Goal: Task Accomplishment & Management: Manage account settings

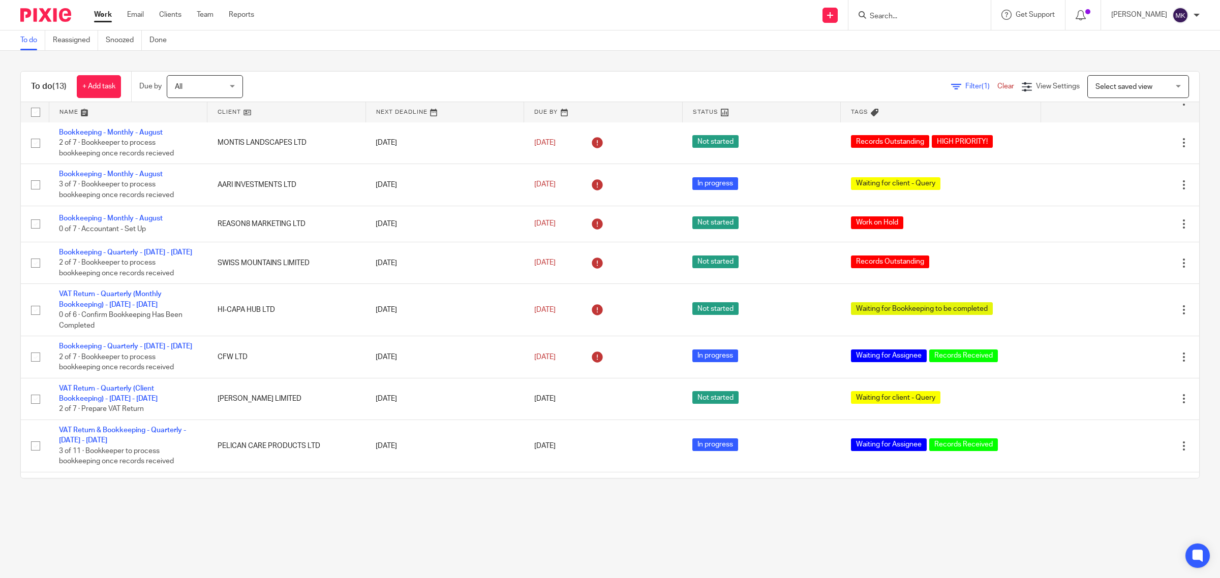
scroll to position [127, 0]
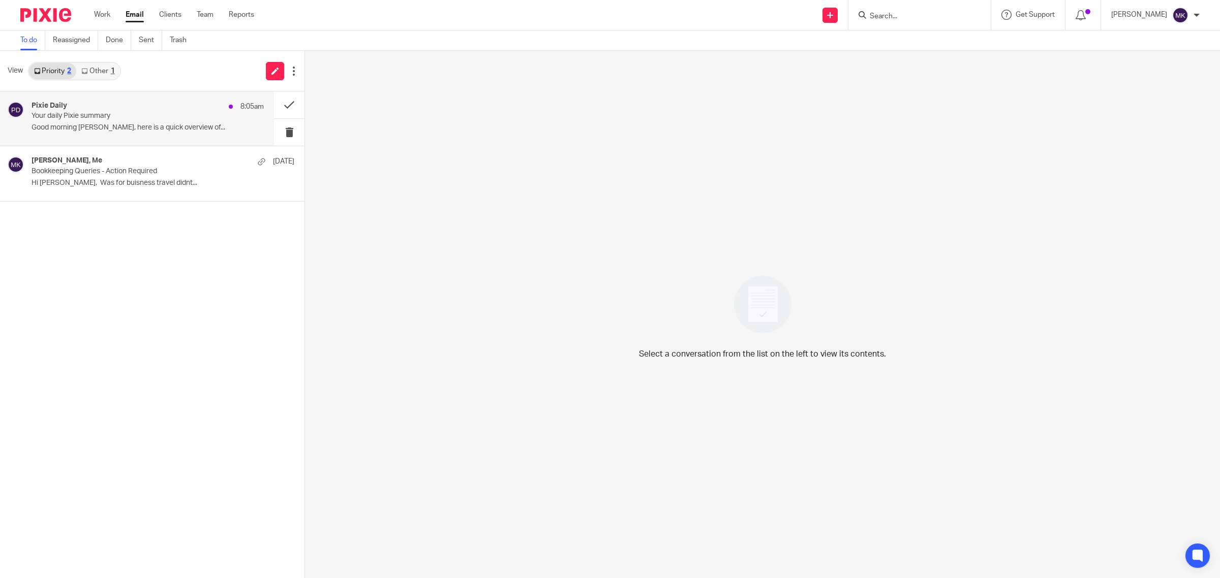
click at [92, 105] on div "Pixie Daily 8:05am" at bounding box center [148, 107] width 232 height 10
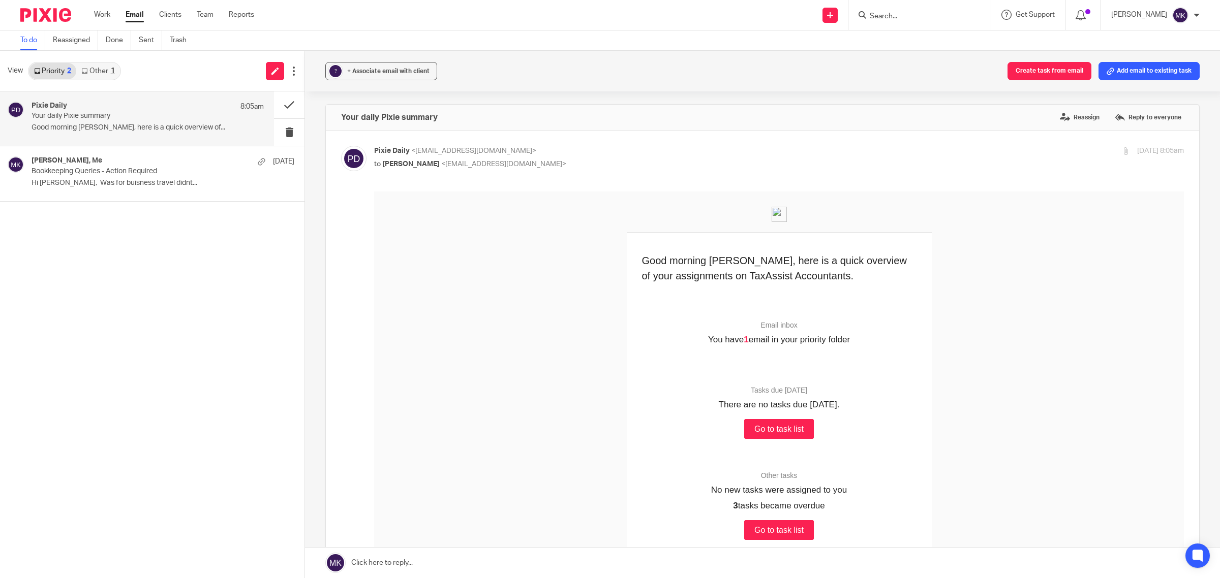
click at [119, 78] on link "Other 1" at bounding box center [97, 71] width 43 height 16
click at [163, 142] on div "Inform Direct 20 Sep 2:15am The confirmation statement for MOMENTUM TA LTD can …" at bounding box center [137, 118] width 274 height 54
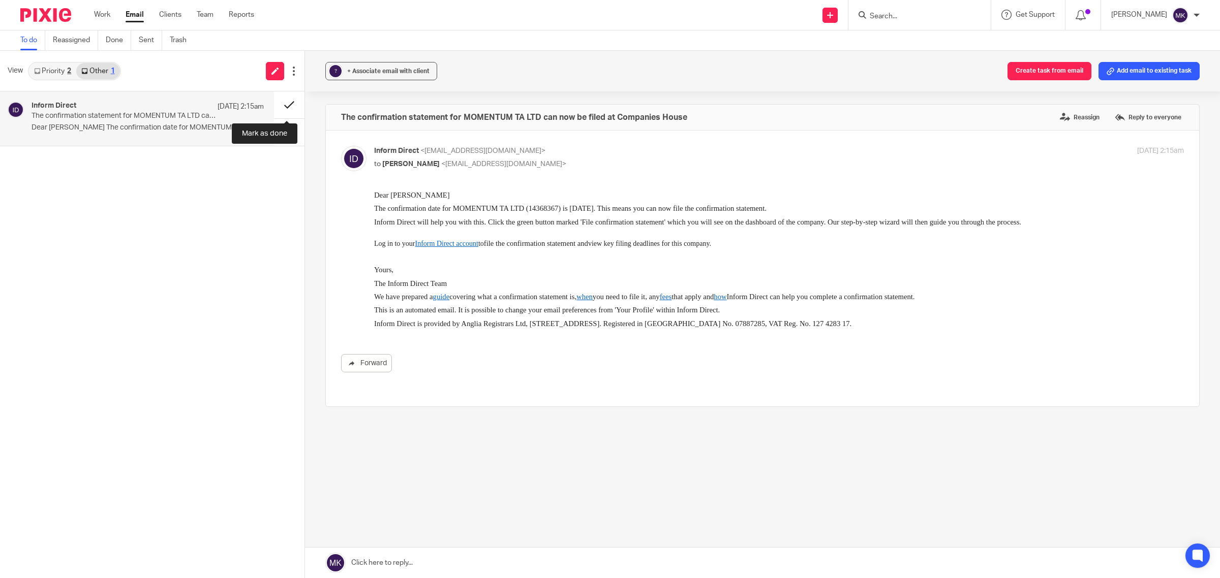
click at [295, 92] on button at bounding box center [289, 104] width 30 height 27
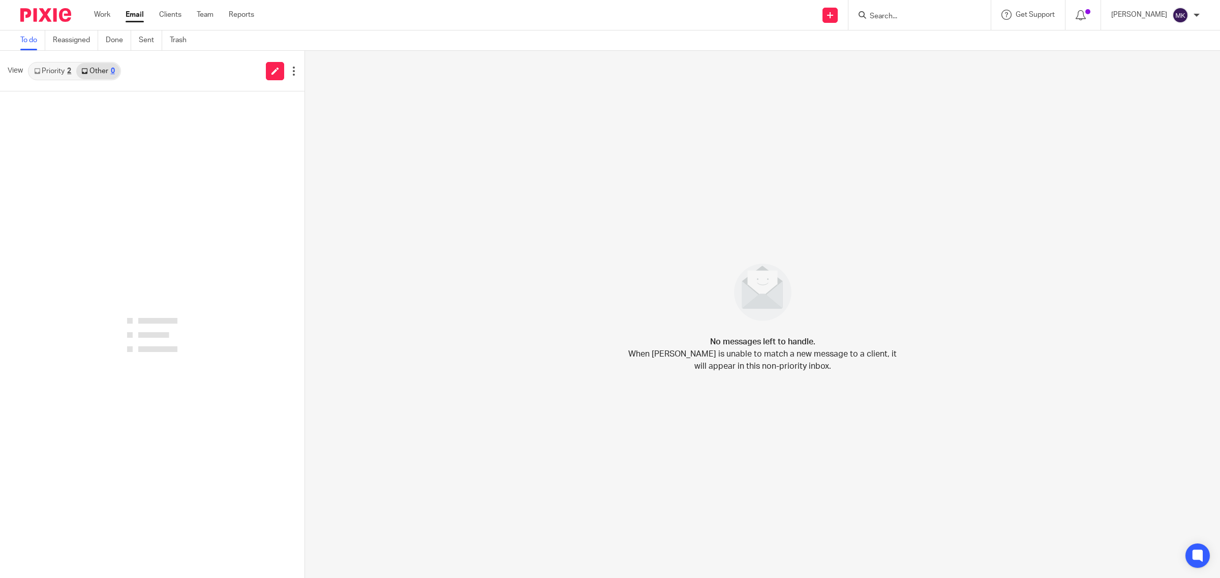
click at [54, 64] on link "Priority 2" at bounding box center [52, 71] width 47 height 16
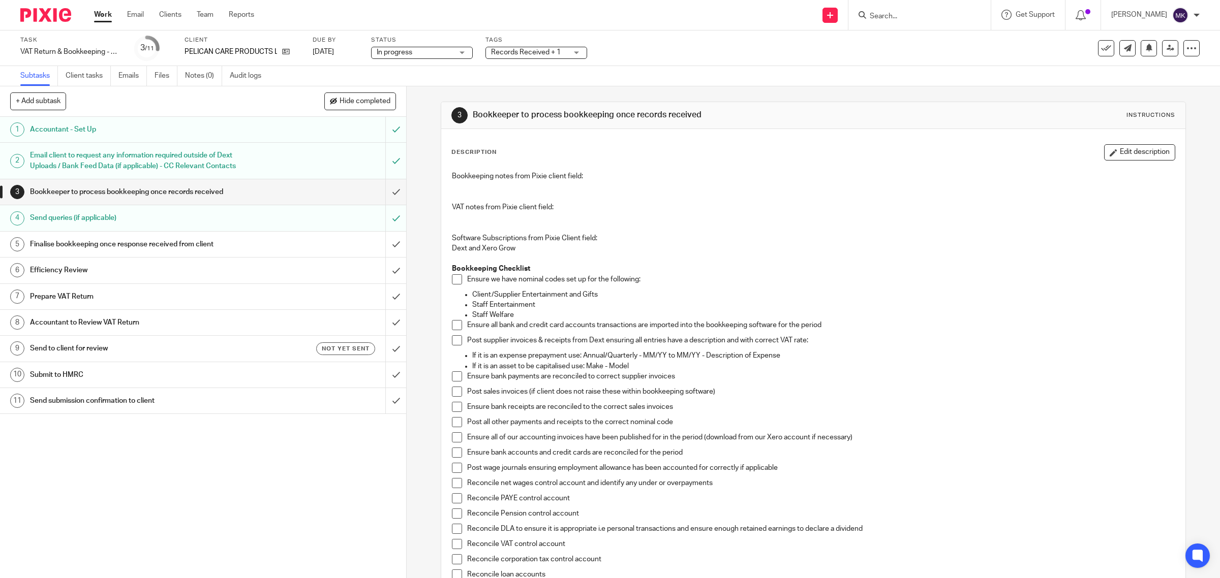
click at [499, 49] on span "Records Received + 1" at bounding box center [526, 52] width 70 height 7
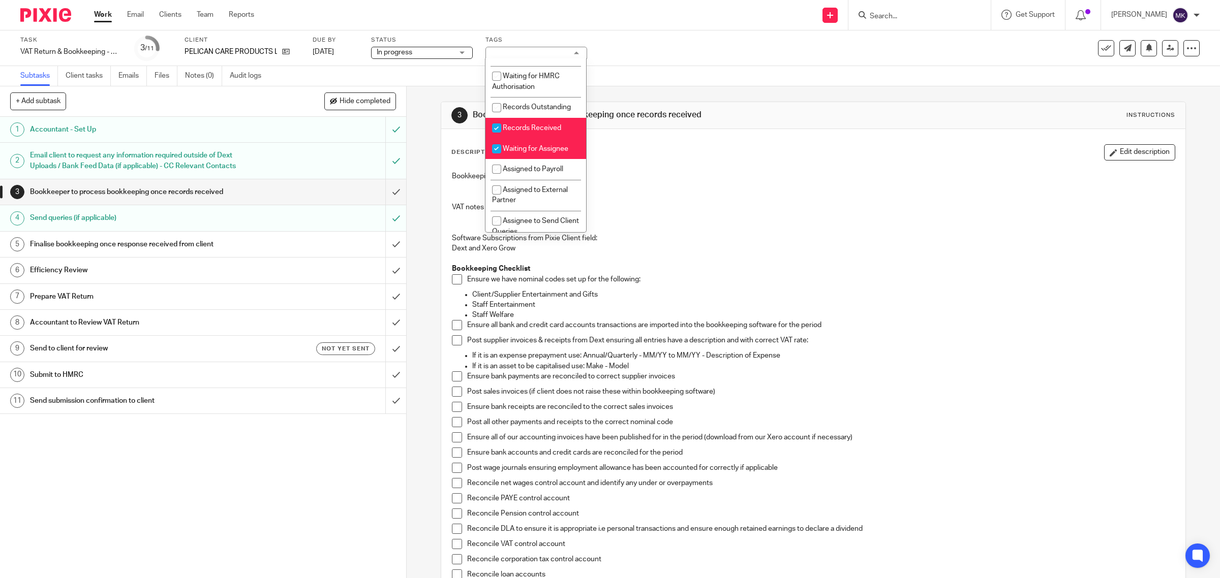
scroll to position [191, 0]
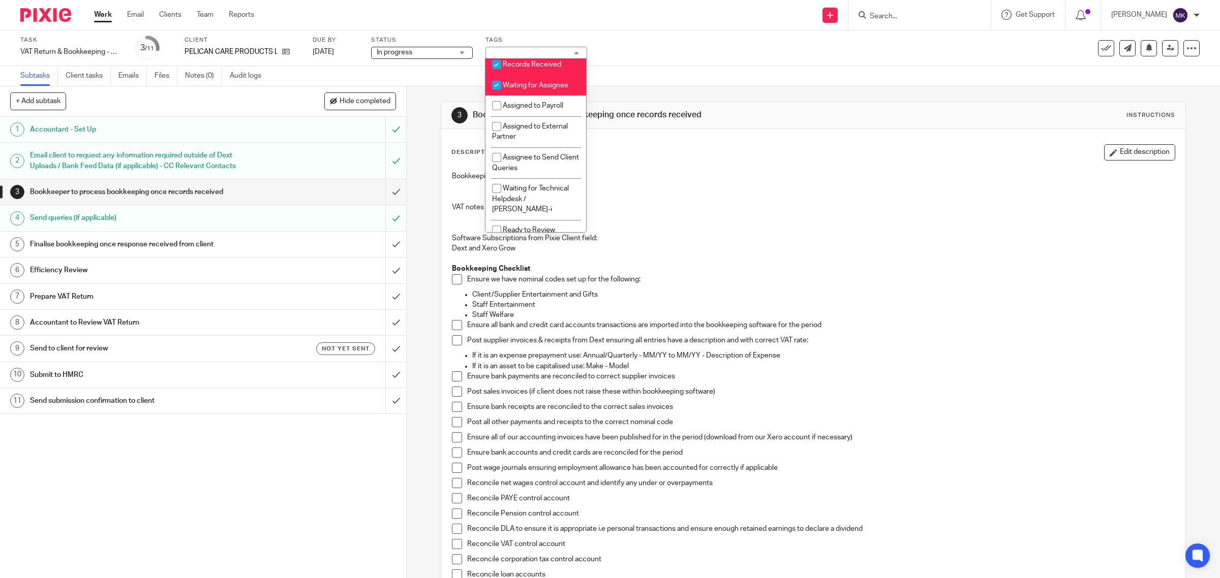
click at [521, 68] on span "Records Received" at bounding box center [532, 64] width 58 height 7
checkbox input "false"
click at [522, 96] on li "Waiting for Assignee" at bounding box center [535, 85] width 101 height 21
checkbox input "false"
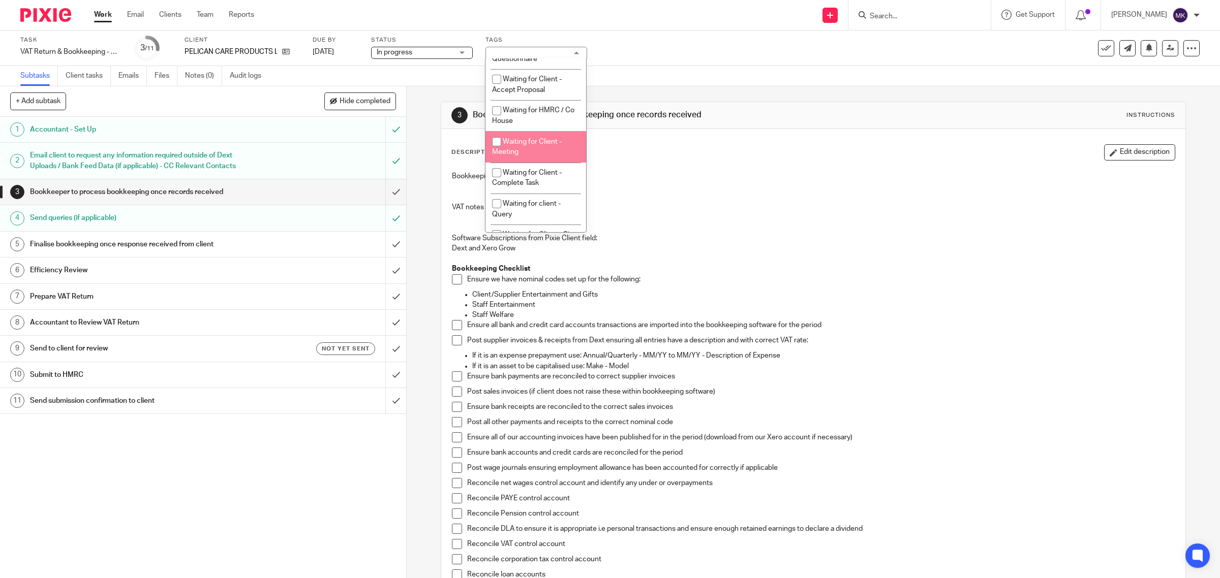
scroll to position [508, 0]
click at [519, 154] on span "Waiting for client - Query" at bounding box center [526, 146] width 69 height 18
checkbox input "true"
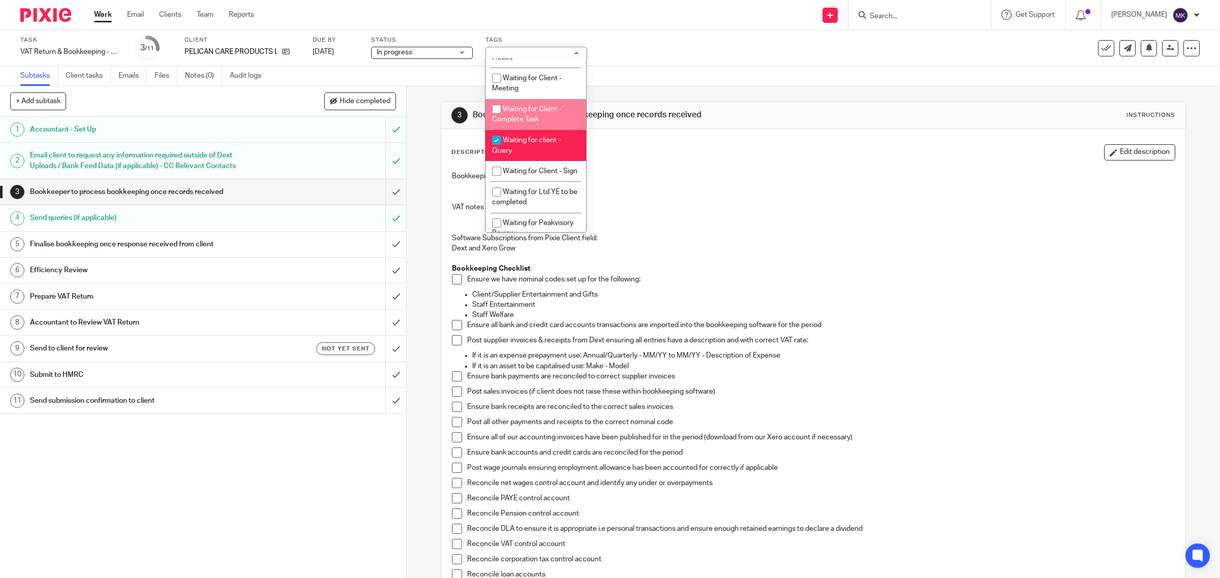
click at [422, 16] on div "Send new email Create task Add client Request signature Get Support Contact Sup…" at bounding box center [744, 15] width 950 height 30
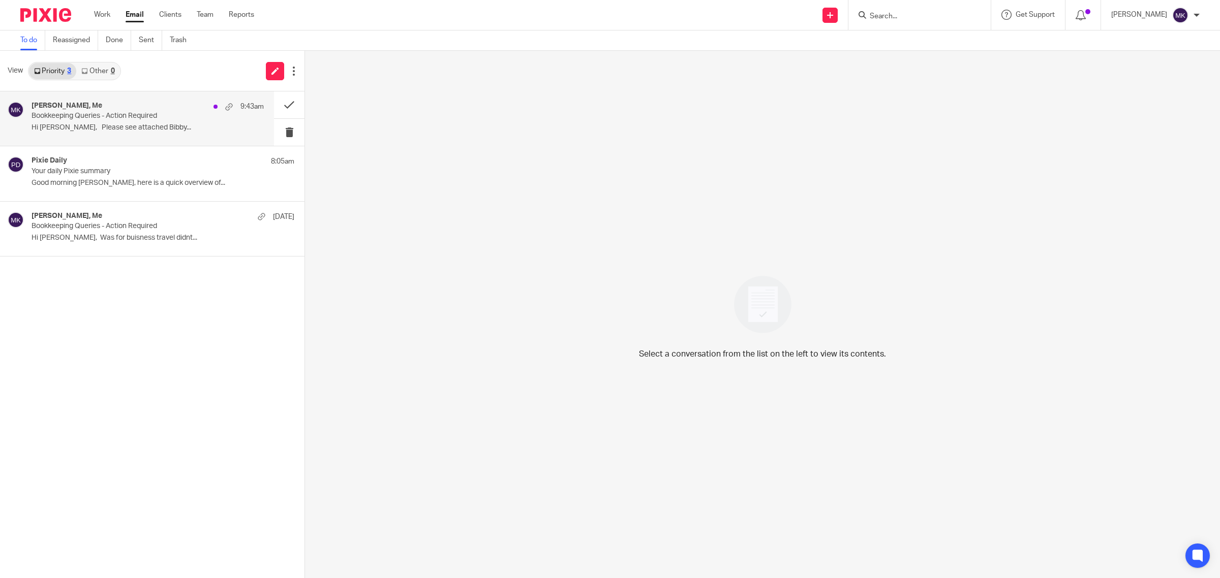
drag, startPoint x: 0, startPoint y: 0, endPoint x: 118, endPoint y: 112, distance: 163.2
click at [118, 112] on p "Bookkeeping Queries - Action Required" at bounding box center [125, 116] width 186 height 9
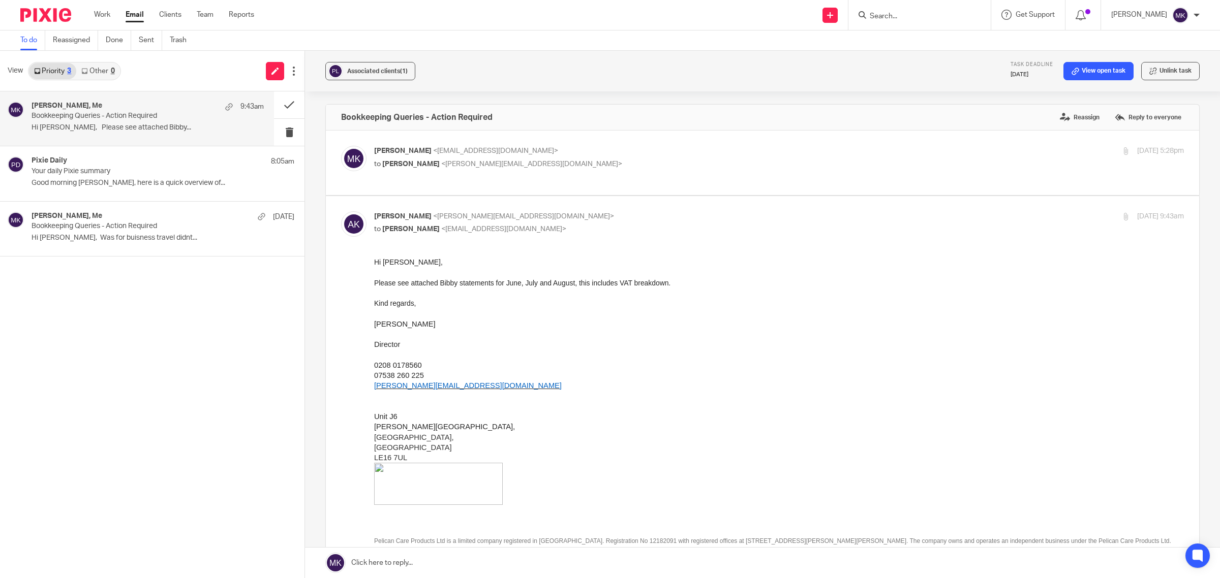
click at [672, 224] on div "[PERSON_NAME] <[PERSON_NAME][EMAIL_ADDRESS][DOMAIN_NAME]> to [PERSON_NAME] <[EM…" at bounding box center [644, 222] width 540 height 23
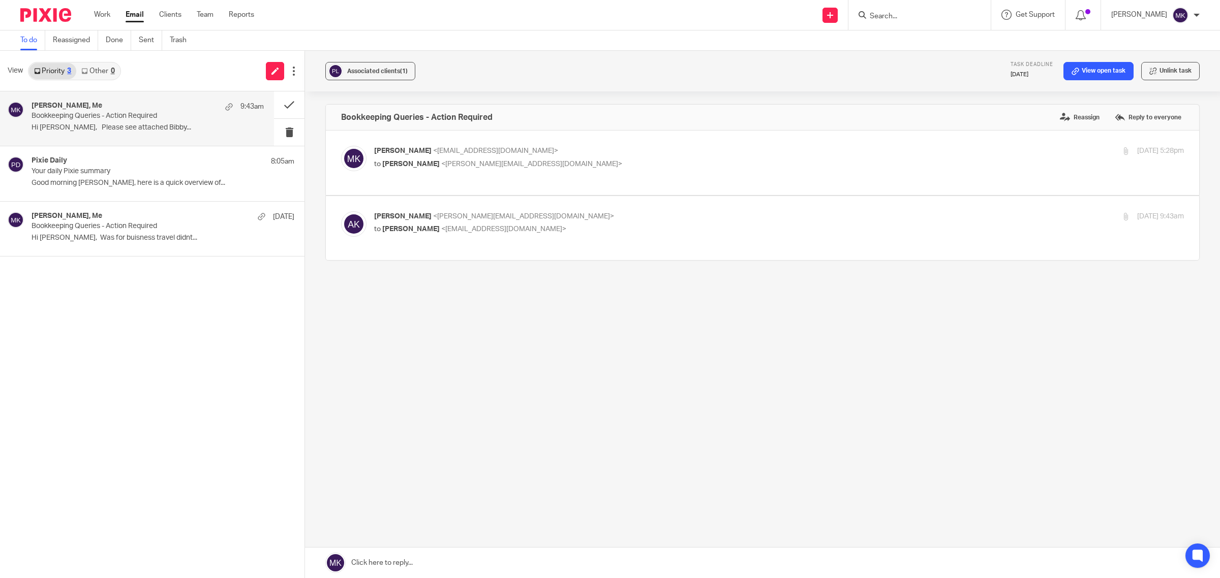
click at [672, 224] on div "[PERSON_NAME] <[PERSON_NAME][EMAIL_ADDRESS][DOMAIN_NAME]> to [PERSON_NAME] <[EM…" at bounding box center [644, 222] width 540 height 23
checkbox input "true"
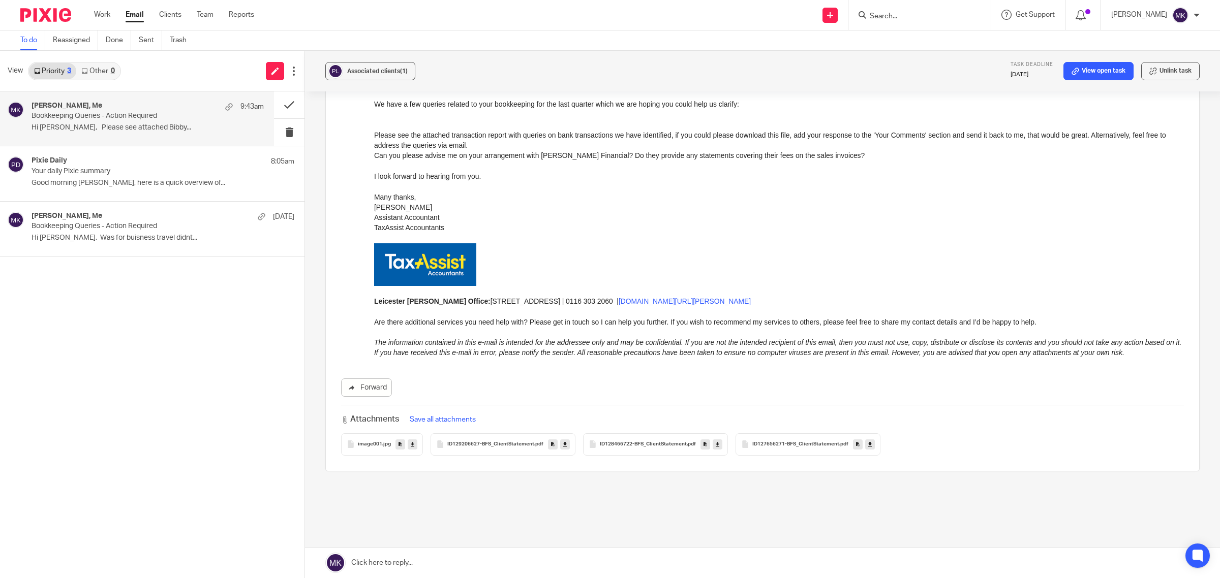
scroll to position [661, 0]
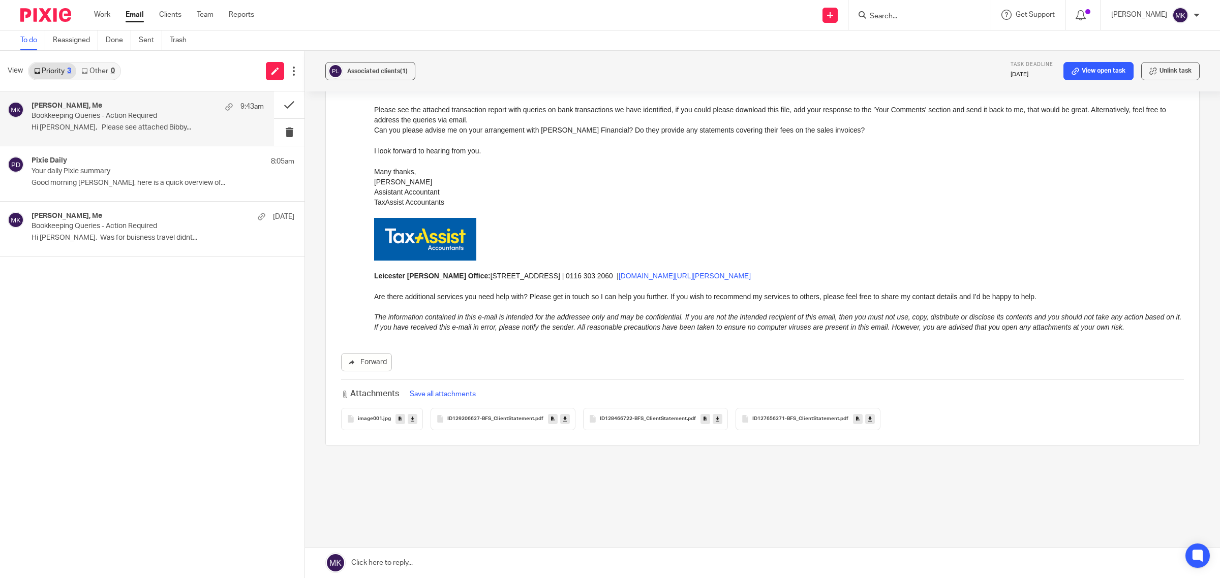
click at [563, 418] on icon at bounding box center [565, 419] width 4 height 8
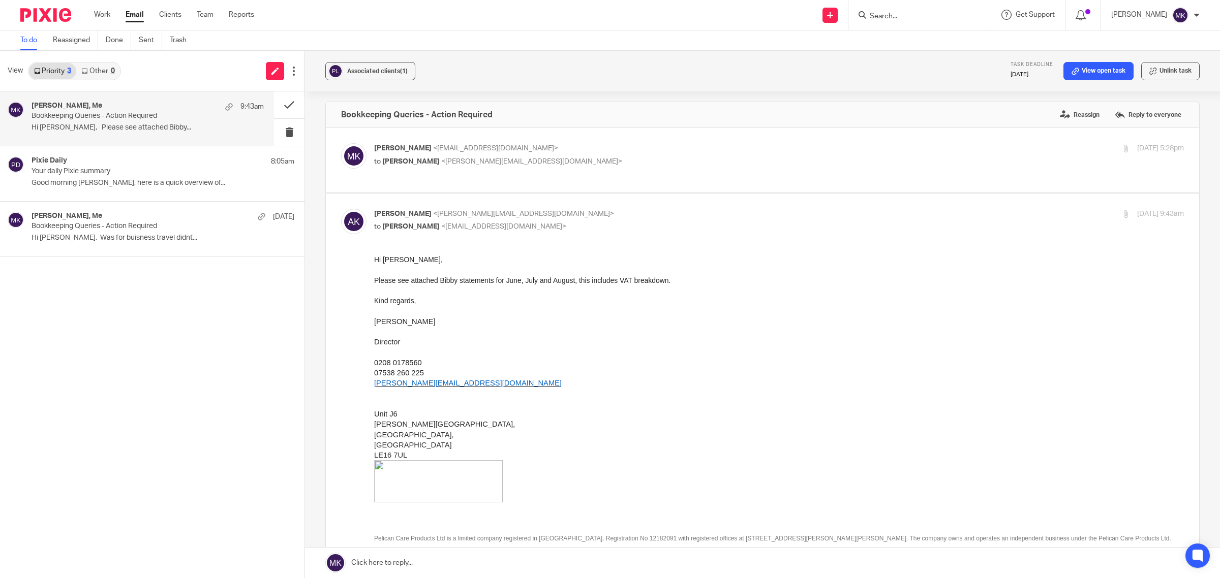
scroll to position [0, 0]
click at [864, 150] on p "Moiz Khatri <moizkhatri@taxassist.co.uk>" at bounding box center [644, 151] width 540 height 11
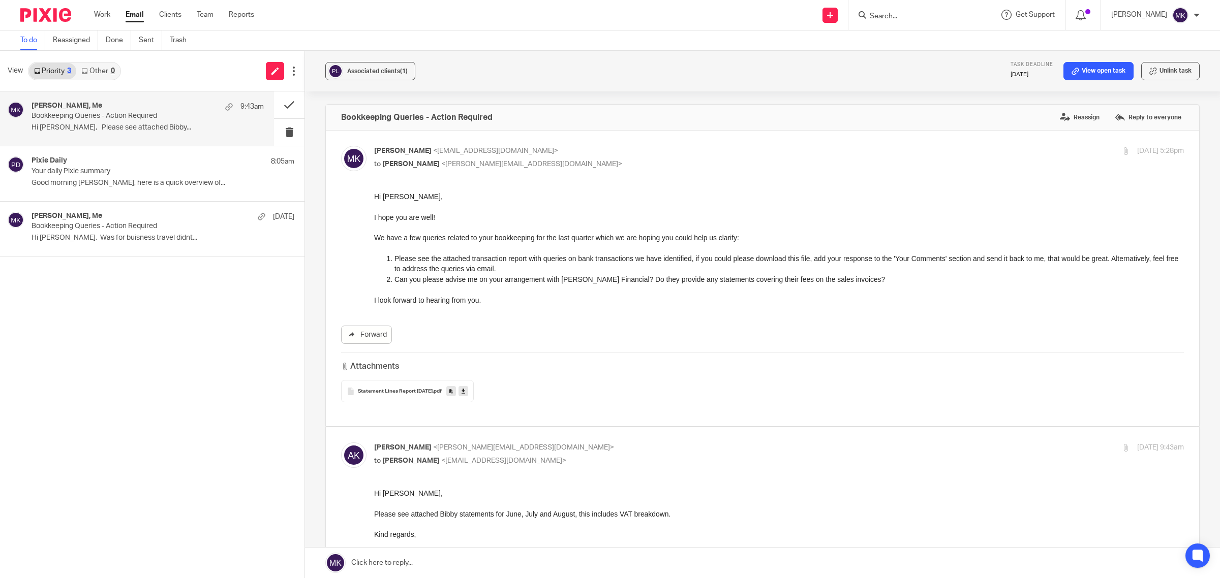
click at [864, 150] on p "Moiz Khatri <moizkhatri@taxassist.co.uk>" at bounding box center [644, 151] width 540 height 11
checkbox input "false"
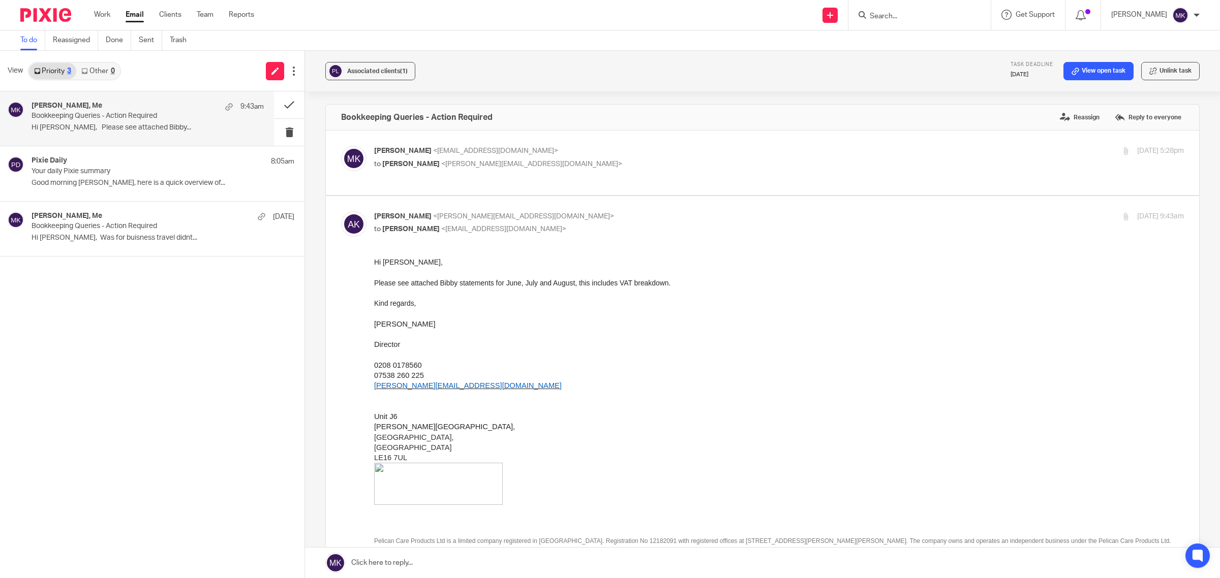
click at [859, 221] on p "Andy Koria <andy.koria@pelicancare.co.uk>" at bounding box center [644, 216] width 540 height 11
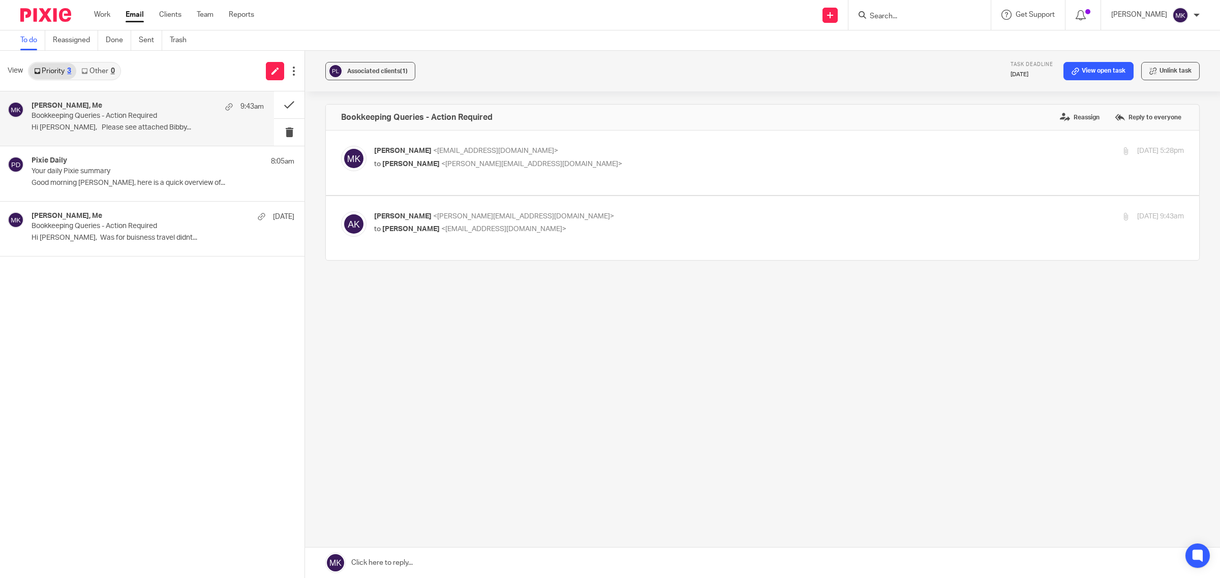
drag, startPoint x: 730, startPoint y: 373, endPoint x: 737, endPoint y: 361, distance: 14.0
click at [730, 373] on div "Associated clients (1) Task deadline 30 Sep 2025 View open task Unlink task Boo…" at bounding box center [762, 315] width 915 height 528
click at [661, 205] on label at bounding box center [762, 228] width 873 height 65
click at [341, 211] on input "checkbox" at bounding box center [340, 211] width 1 height 1
checkbox input "true"
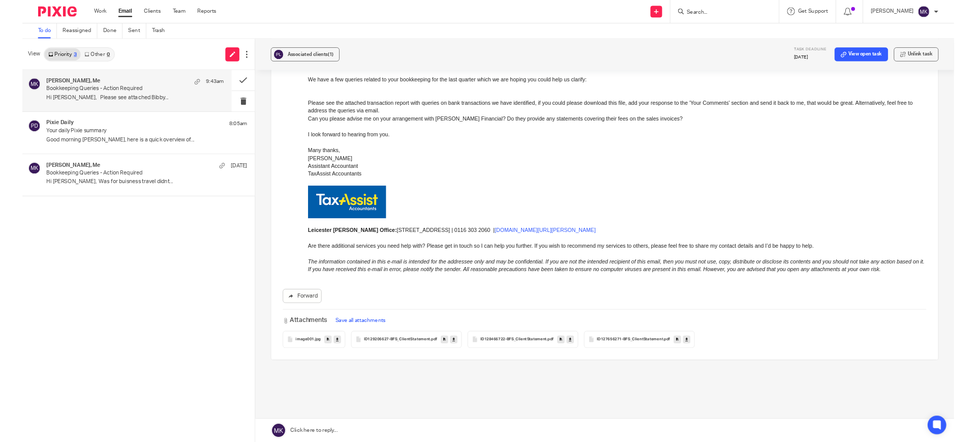
scroll to position [661, 0]
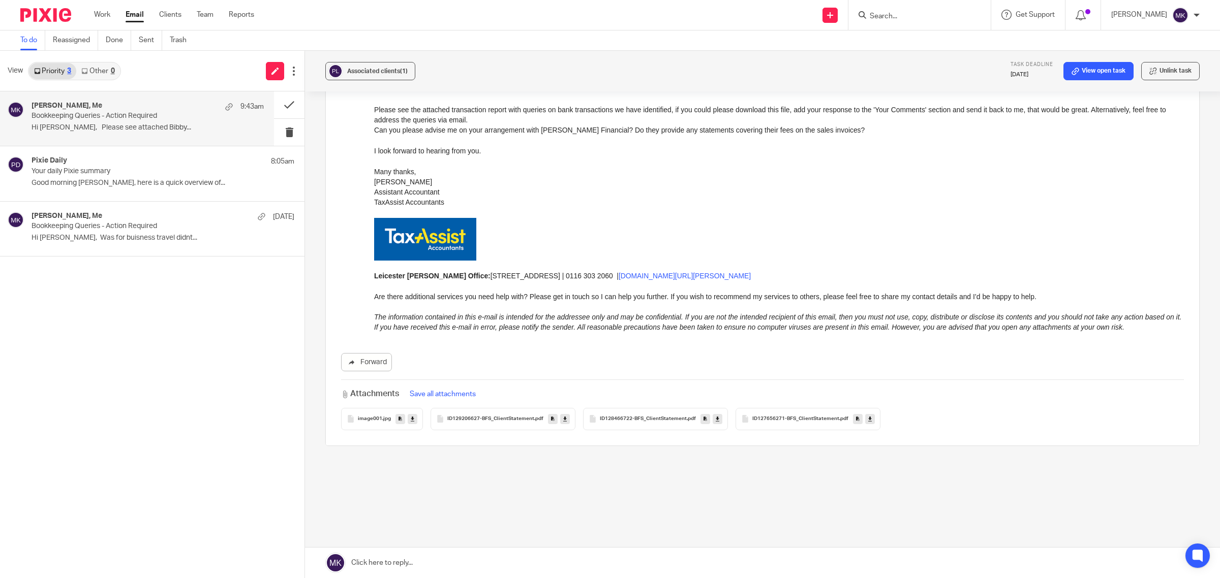
click at [717, 423] on link at bounding box center [718, 419] width 10 height 10
click at [890, 20] on input "Search" at bounding box center [914, 16] width 91 height 9
type input "irf"
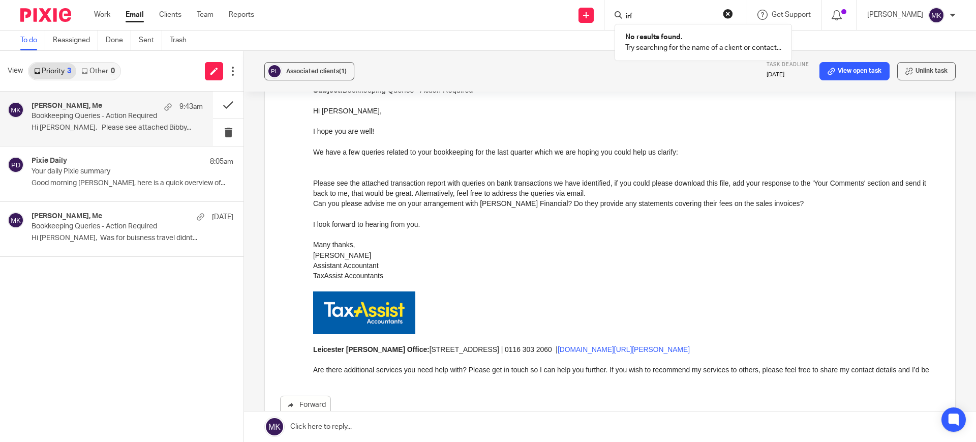
scroll to position [597, 0]
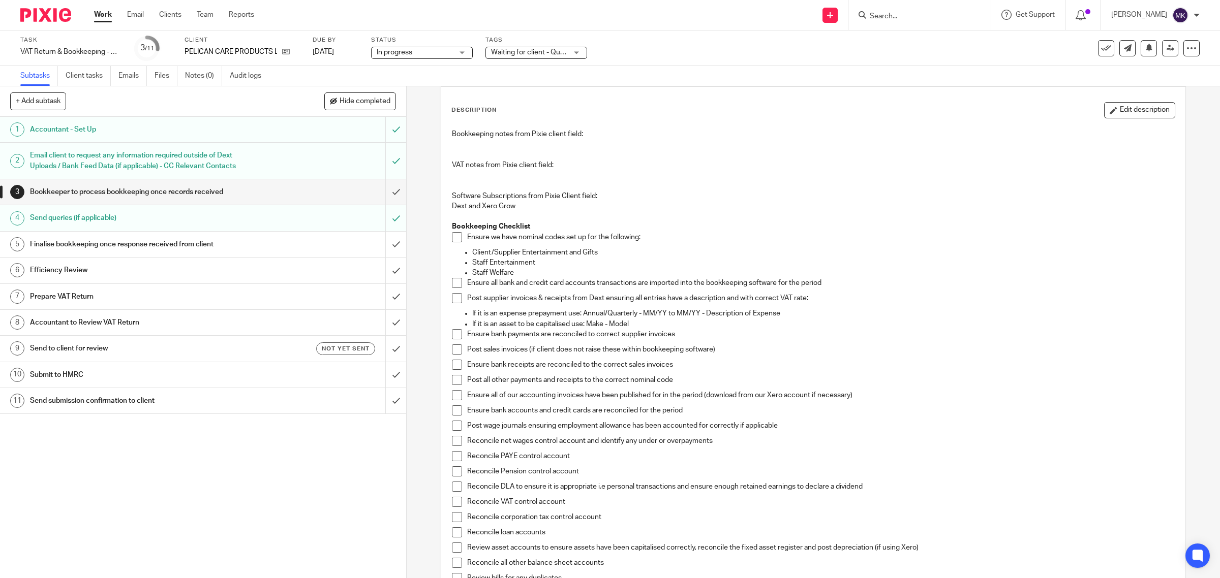
scroll to position [64, 0]
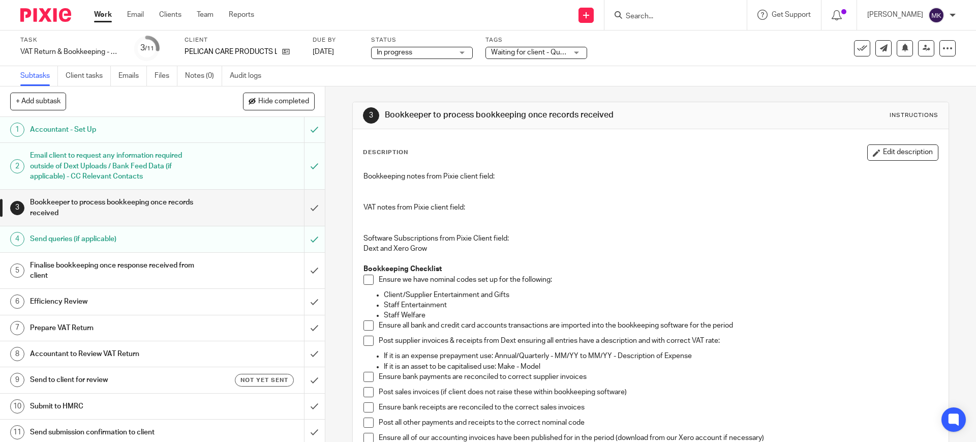
scroll to position [64, 0]
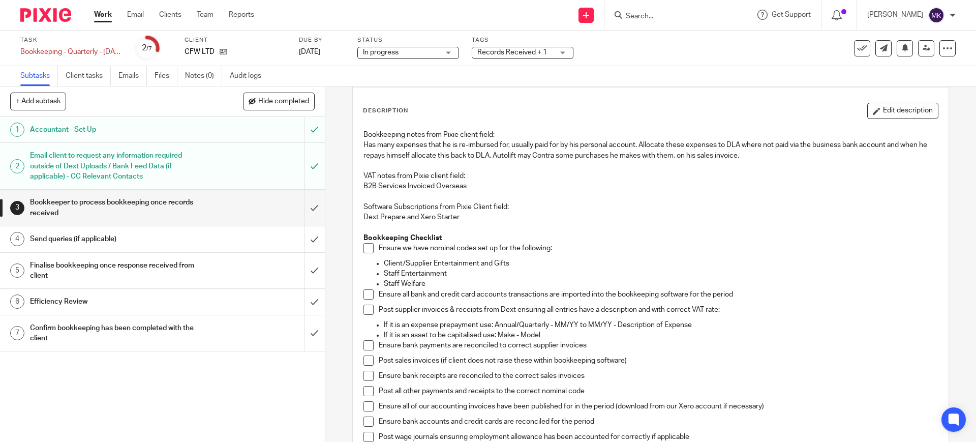
scroll to position [64, 0]
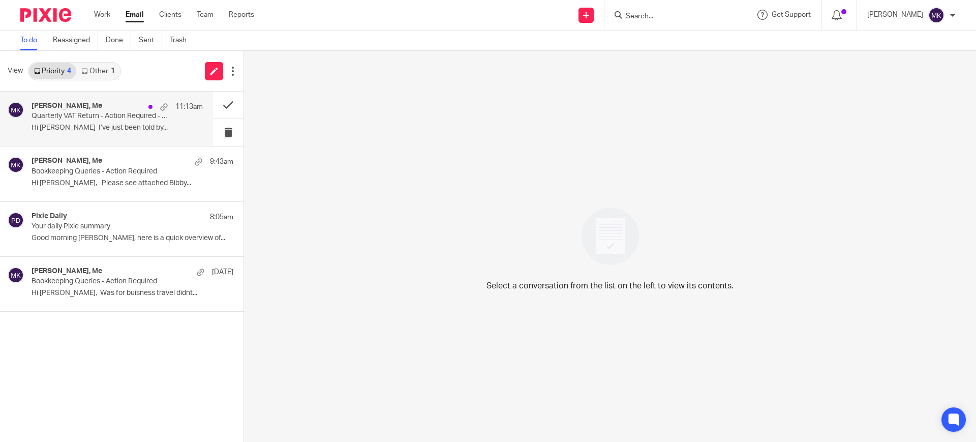
click at [109, 136] on div "[PERSON_NAME], Me 11:13am Quarterly VAT Return - Action Required - Please Compl…" at bounding box center [106, 118] width 213 height 54
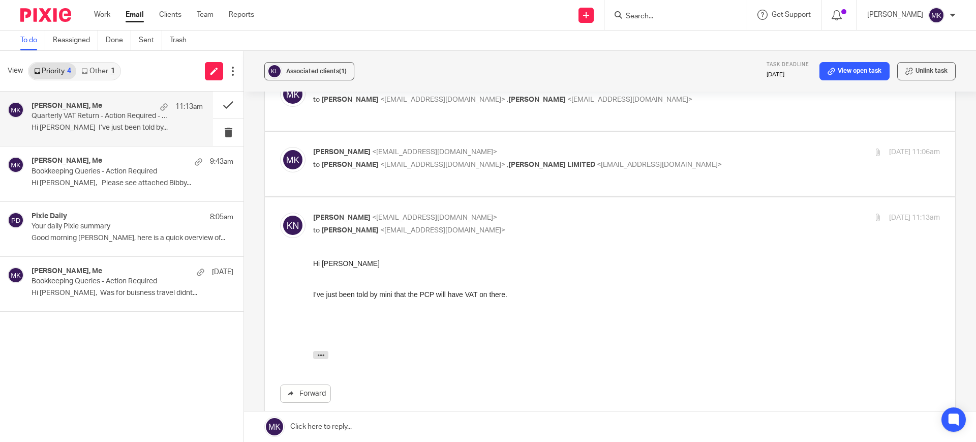
scroll to position [318, 0]
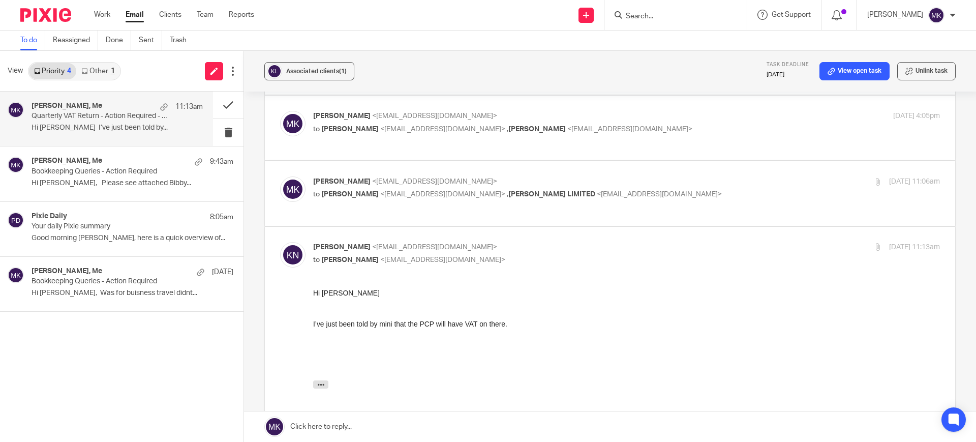
click at [579, 179] on div "[PERSON_NAME] <[EMAIL_ADDRESS][DOMAIN_NAME]> to [PERSON_NAME] <[EMAIL_ADDRESS][…" at bounding box center [626, 188] width 627 height 25
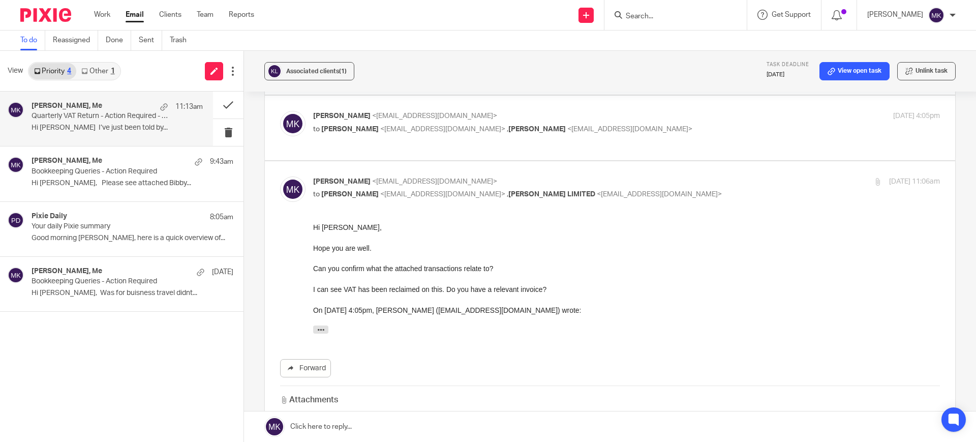
scroll to position [0, 0]
click at [579, 179] on div "[PERSON_NAME] <[EMAIL_ADDRESS][DOMAIN_NAME]> to [PERSON_NAME] <[EMAIL_ADDRESS][…" at bounding box center [626, 188] width 627 height 25
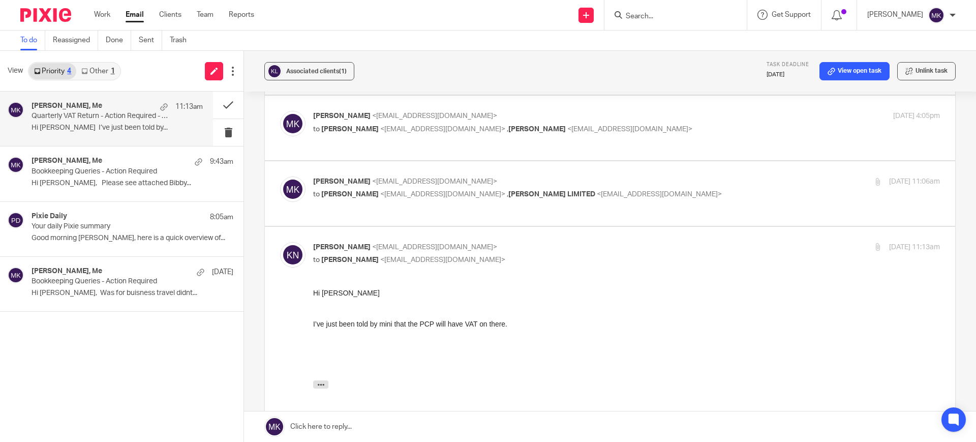
click at [579, 179] on div "[PERSON_NAME] <[EMAIL_ADDRESS][DOMAIN_NAME]> to [PERSON_NAME] <[EMAIL_ADDRESS][…" at bounding box center [626, 188] width 627 height 25
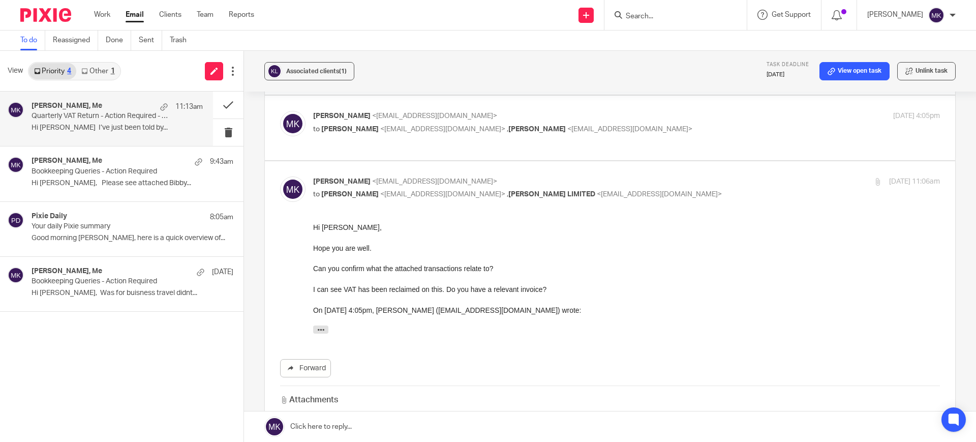
click at [579, 179] on div "[PERSON_NAME] <[EMAIL_ADDRESS][DOMAIN_NAME]> to [PERSON_NAME] <[EMAIL_ADDRESS][…" at bounding box center [626, 188] width 627 height 25
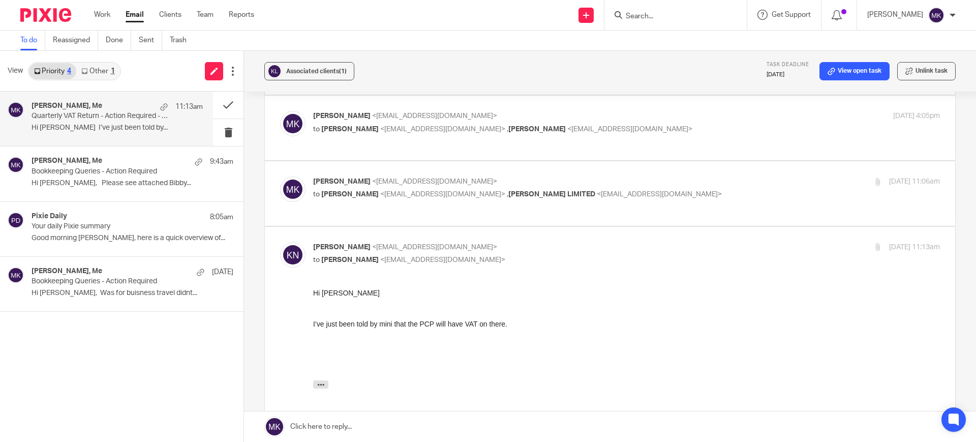
click at [579, 179] on div "[PERSON_NAME] <[EMAIL_ADDRESS][DOMAIN_NAME]> to [PERSON_NAME] <[EMAIL_ADDRESS][…" at bounding box center [626, 188] width 627 height 25
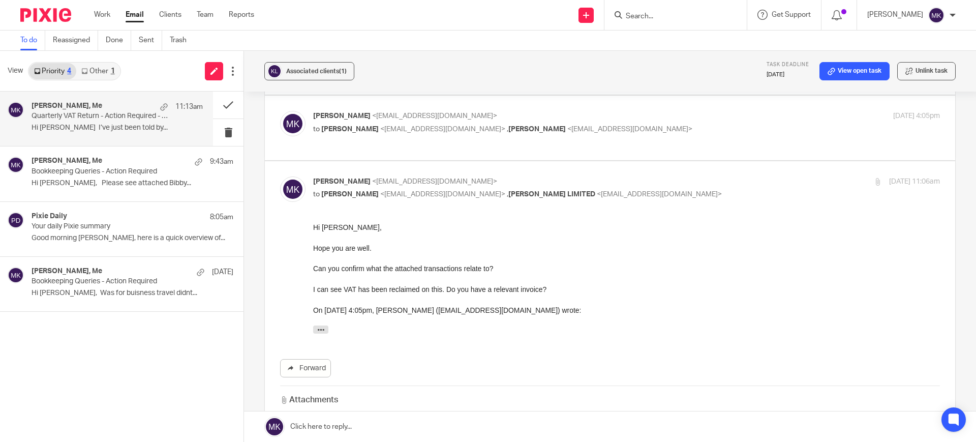
click at [579, 179] on div "[PERSON_NAME] <[EMAIL_ADDRESS][DOMAIN_NAME]> to [PERSON_NAME] <[EMAIL_ADDRESS][…" at bounding box center [626, 188] width 627 height 25
checkbox input "false"
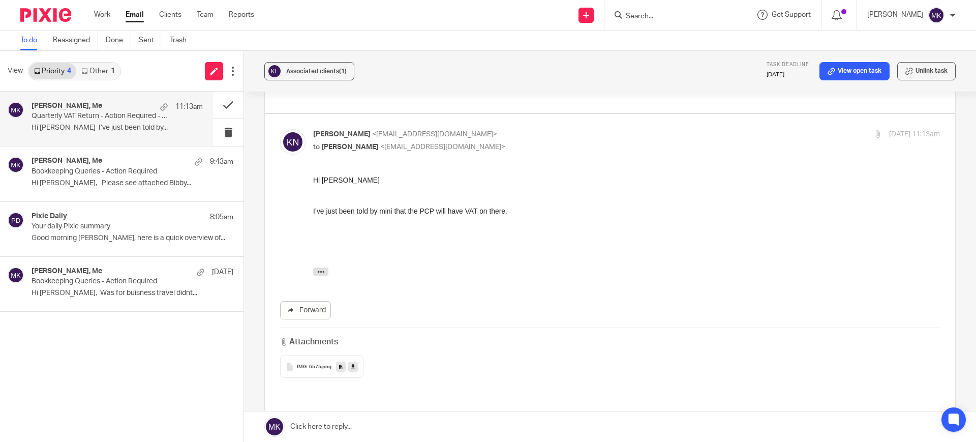
scroll to position [445, 0]
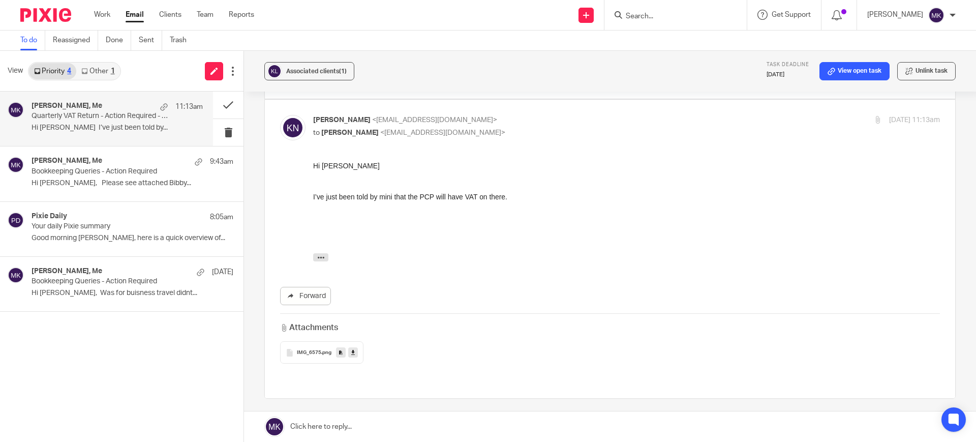
click at [348, 347] on link at bounding box center [353, 352] width 10 height 10
